Goal: Task Accomplishment & Management: Manage account settings

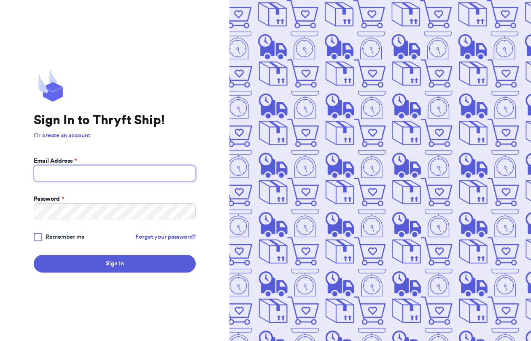
click at [94, 173] on input "Email Address *" at bounding box center [115, 173] width 162 height 16
type input "[EMAIL_ADDRESS][DOMAIN_NAME]"
click at [19, 209] on div "Sign In to Thryft Ship! Or create an account Email Address * [EMAIL_ADDRESS][DO…" at bounding box center [115, 170] width 230 height 341
click at [180, 238] on link "Forgot your password?" at bounding box center [166, 237] width 60 height 8
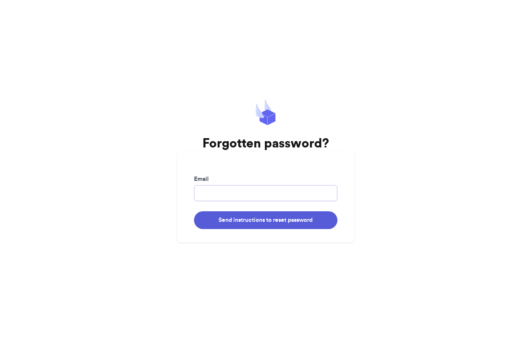
click at [228, 190] on input "Email" at bounding box center [266, 193] width 144 height 16
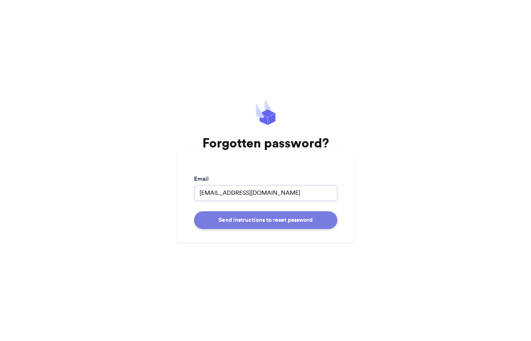
type input "[EMAIL_ADDRESS][DOMAIN_NAME]"
click at [263, 221] on button "Send instructions to reset password" at bounding box center [266, 220] width 144 height 18
